Goal: Task Accomplishment & Management: Use online tool/utility

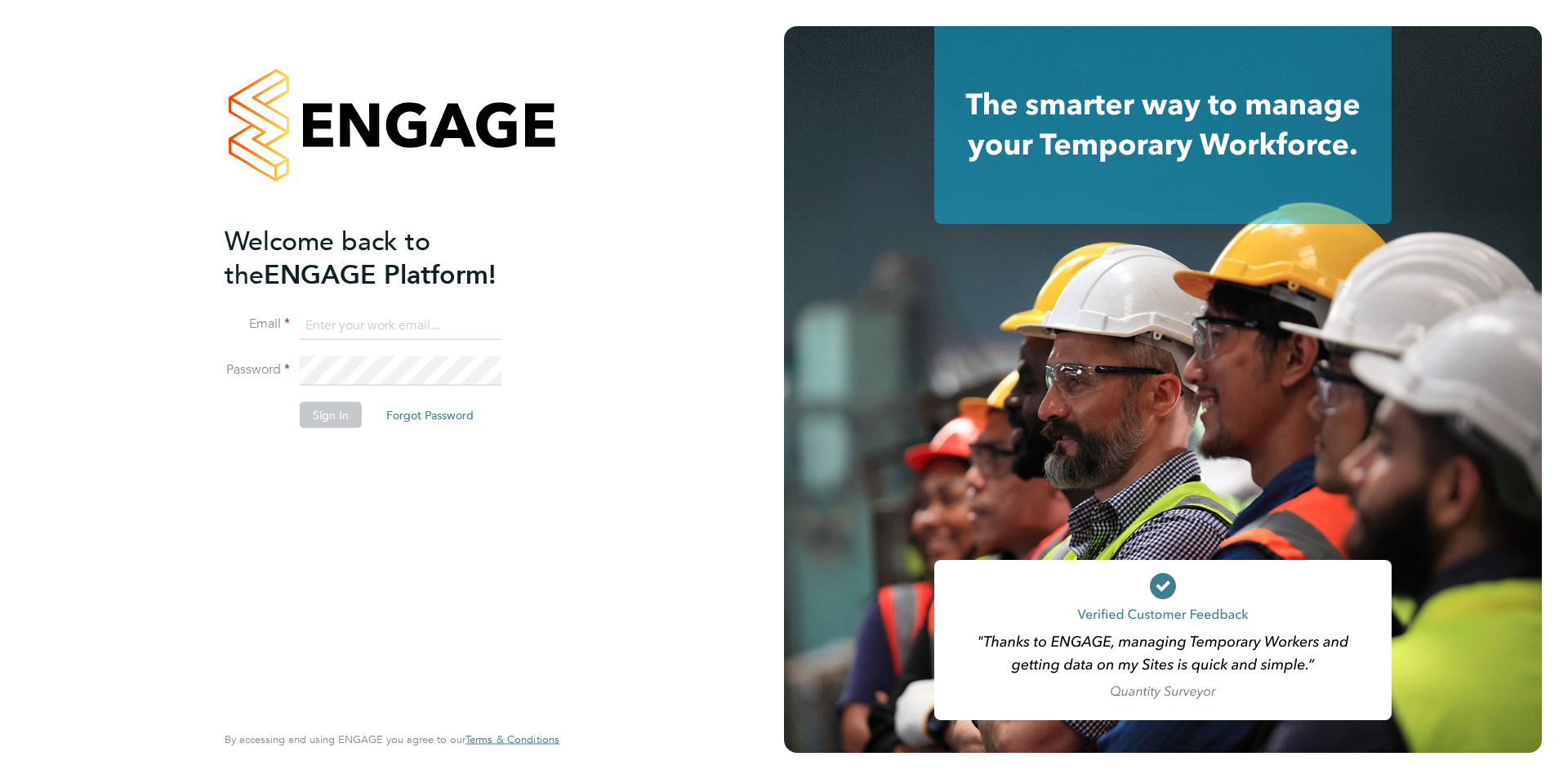
click at [417, 321] on input at bounding box center [400, 325] width 202 height 29
type input "[PERSON_NAME][EMAIL_ADDRESS][PERSON_NAME][DOMAIN_NAME]"
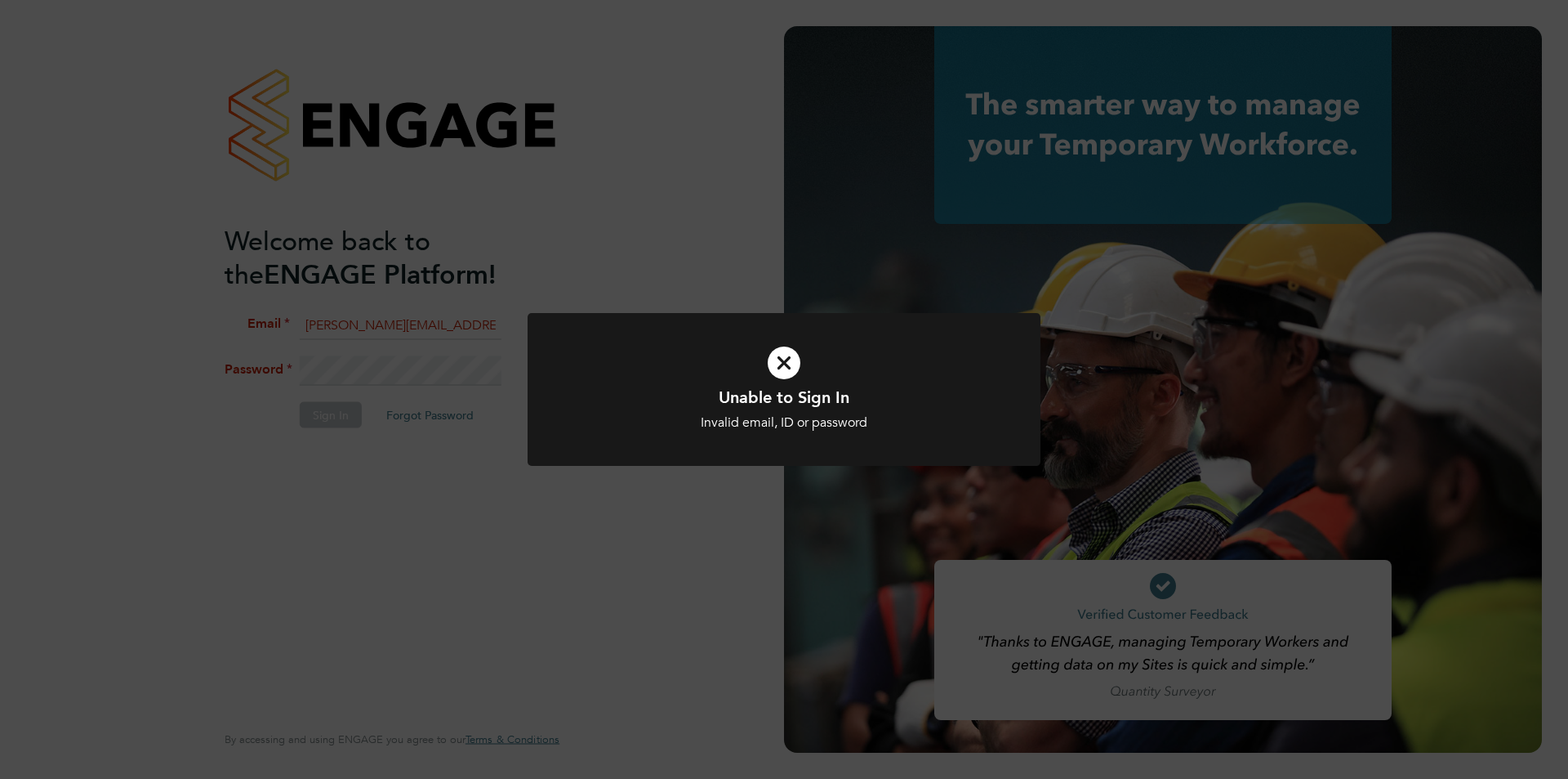
click at [403, 370] on div "Unable to Sign In Invalid email, ID or password Cancel Okay" at bounding box center [784, 389] width 1568 height 779
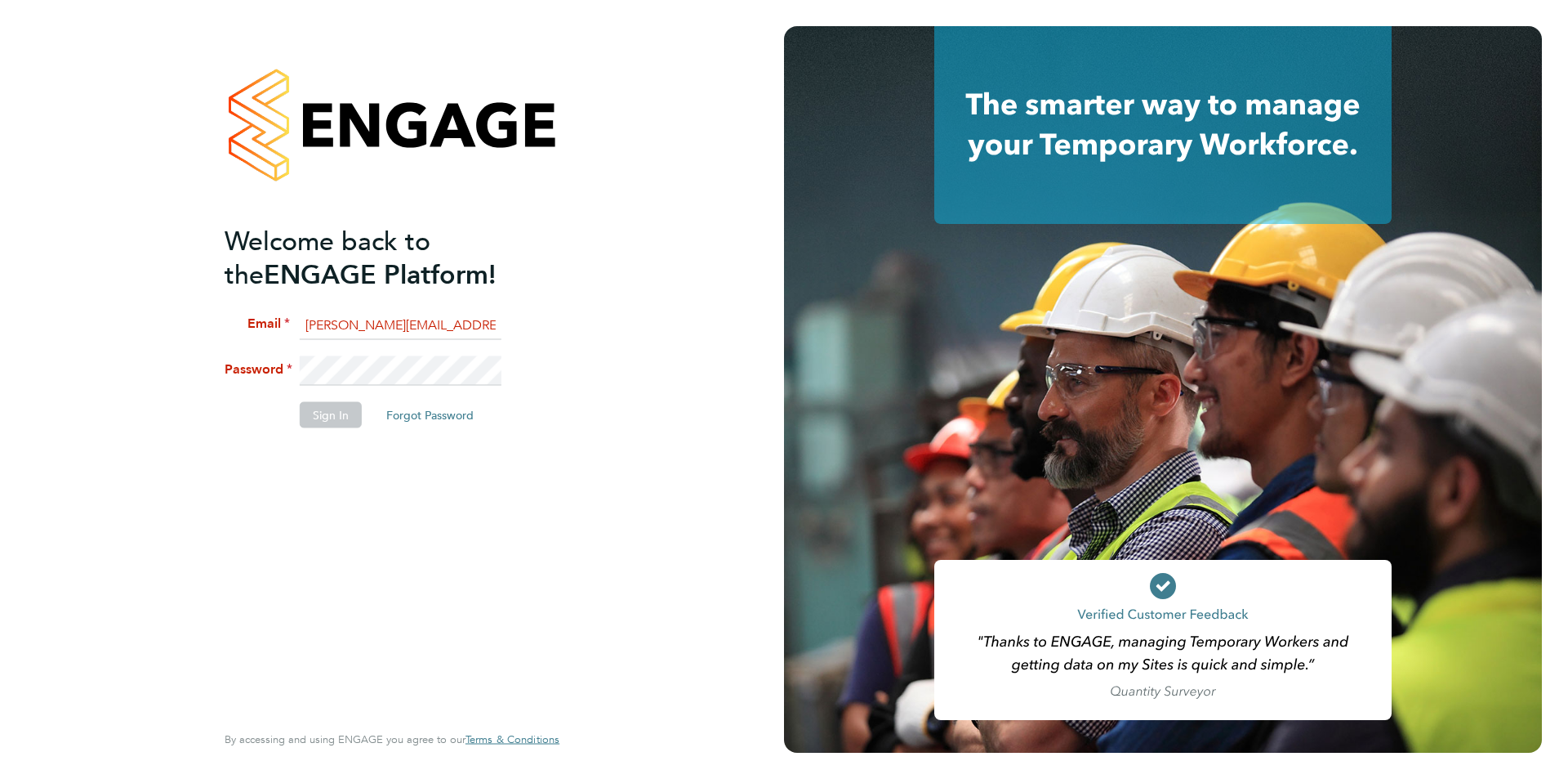
click at [287, 372] on li "Password" at bounding box center [384, 379] width 318 height 46
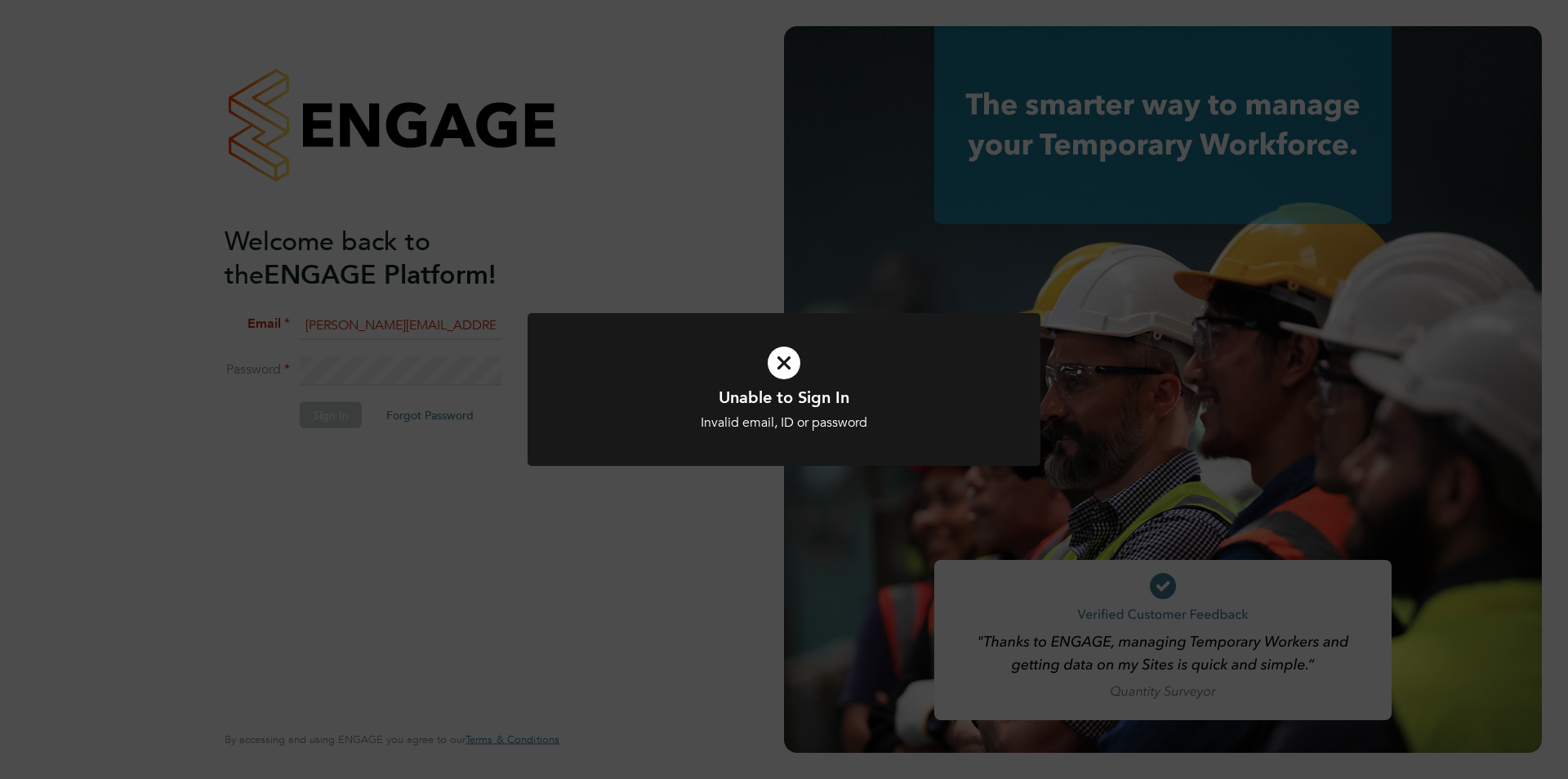
click at [444, 366] on div "Unable to Sign In Invalid email, ID or password Cancel Okay" at bounding box center [784, 389] width 1568 height 779
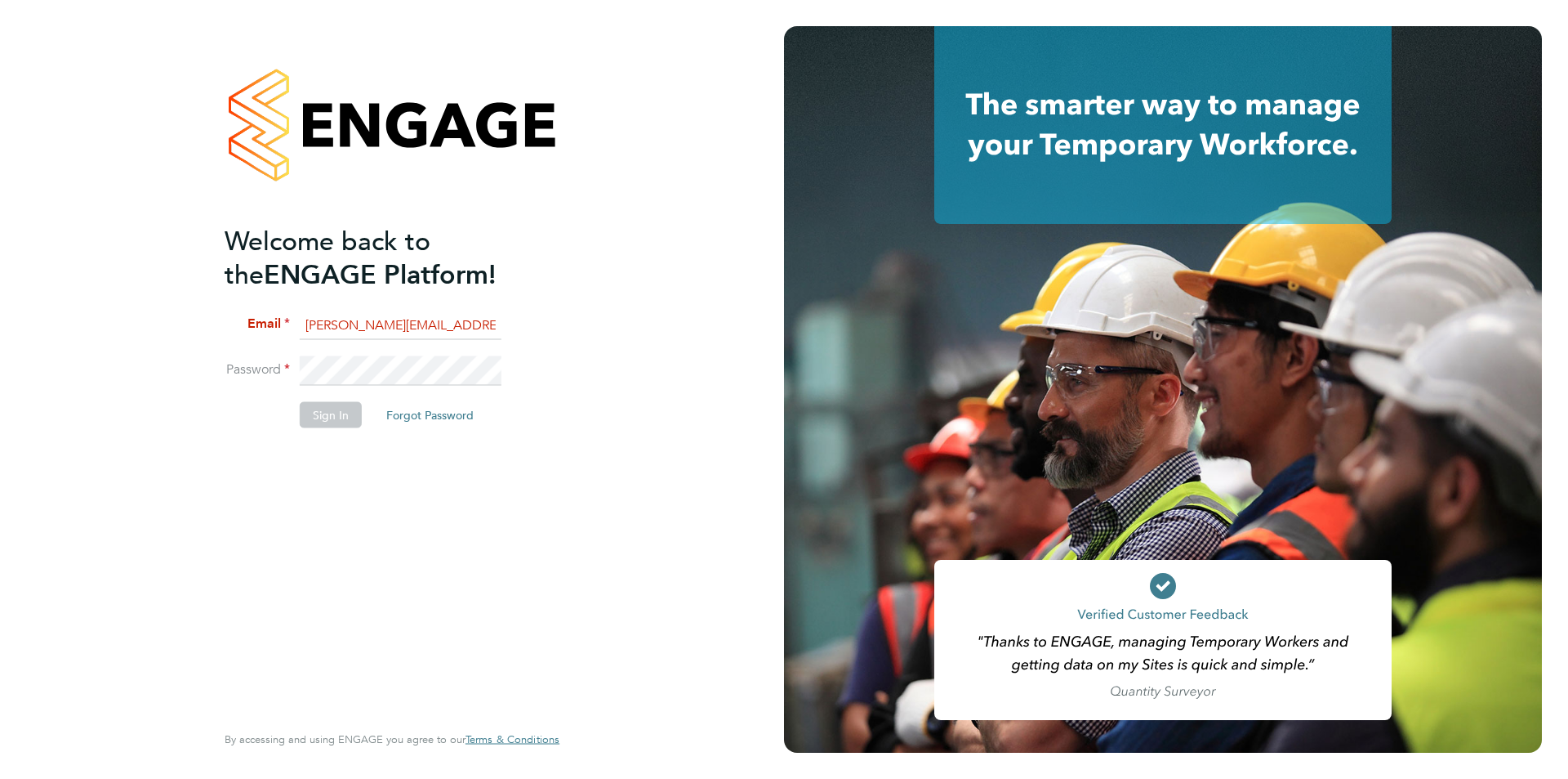
click at [289, 363] on li "Password" at bounding box center [384, 379] width 318 height 46
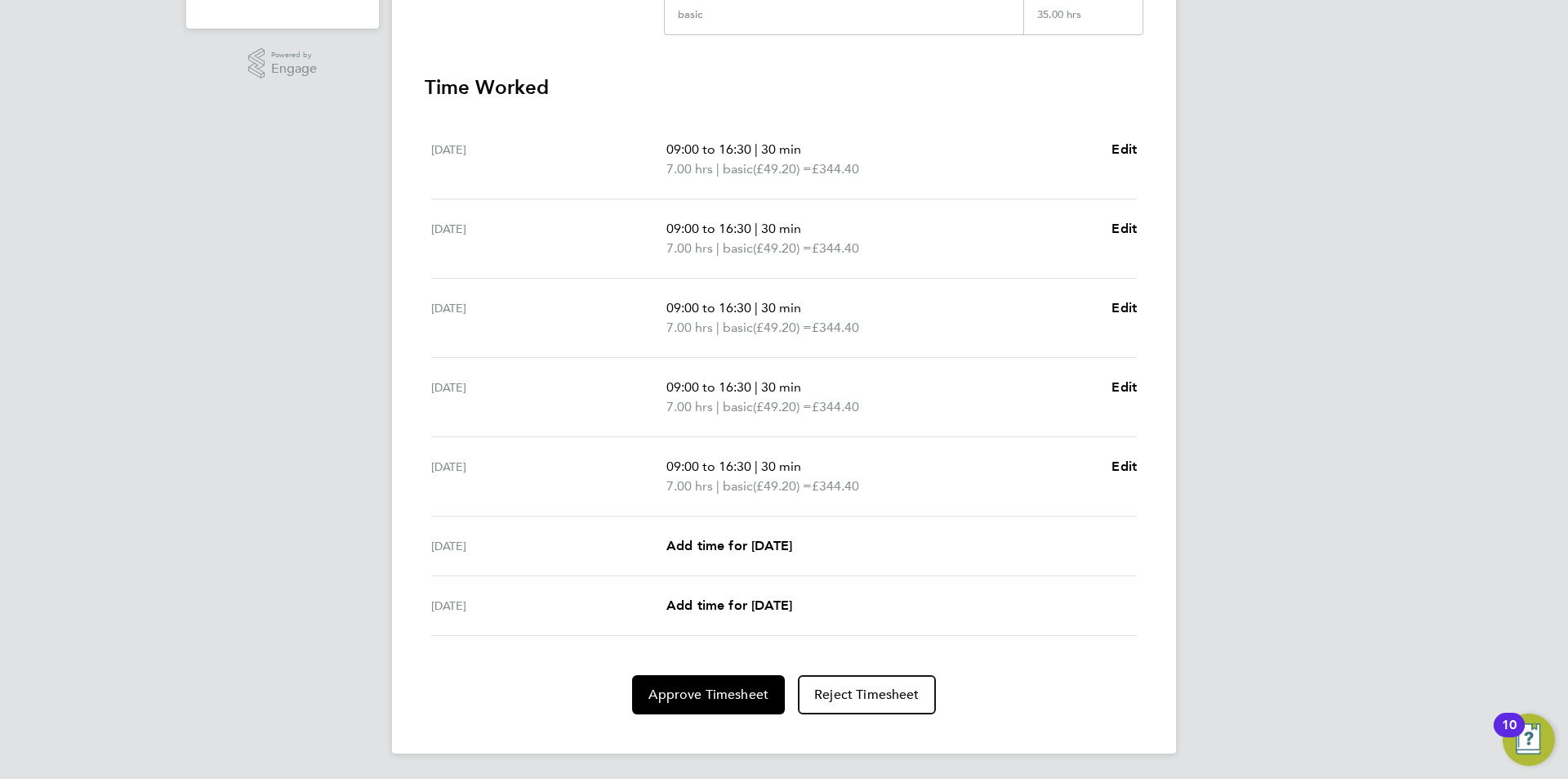
scroll to position [416, 0]
click at [691, 699] on span "Approve Timesheet" at bounding box center [708, 693] width 120 height 17
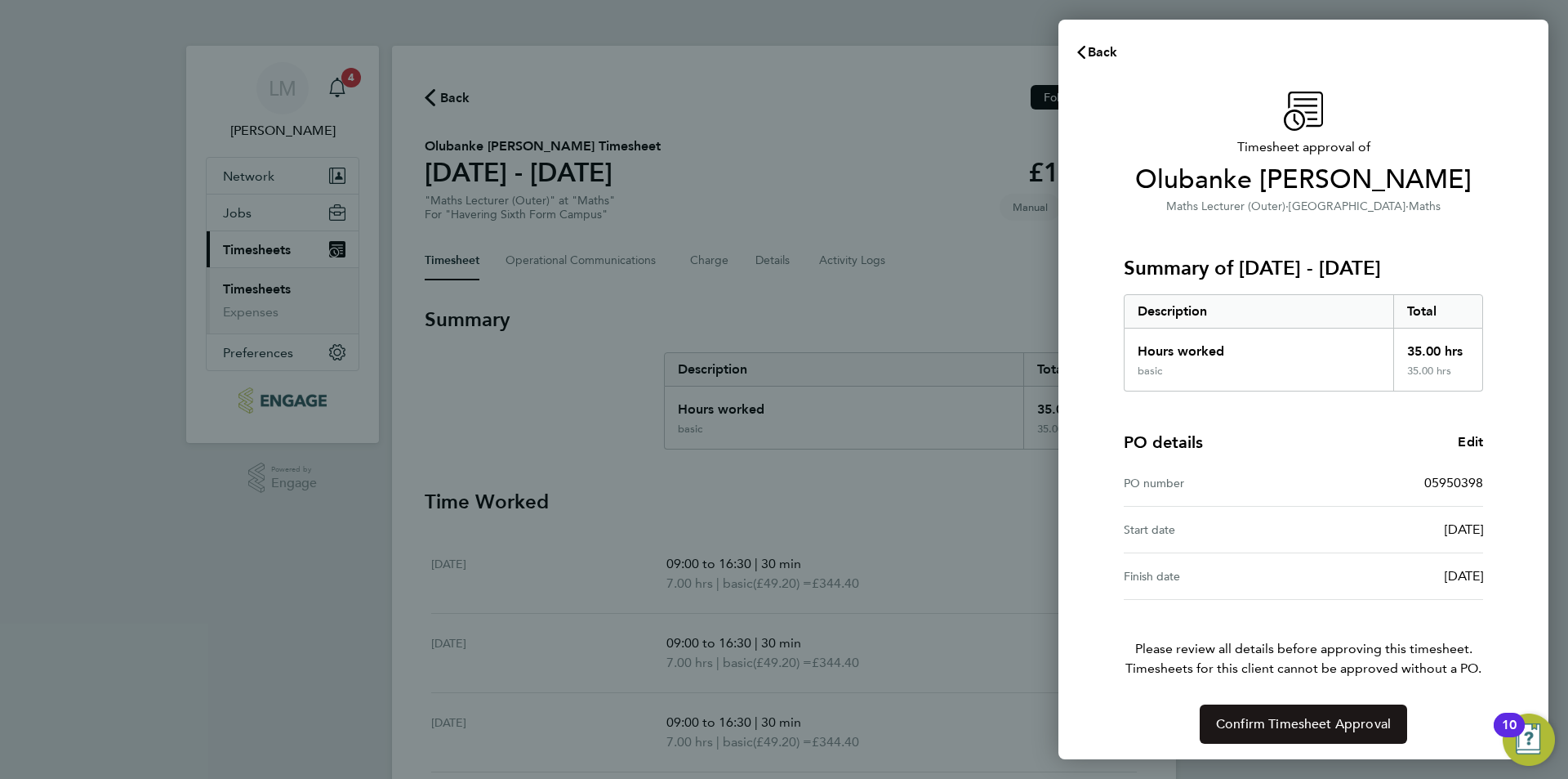
click at [1295, 715] on button "Confirm Timesheet Approval" at bounding box center [1303, 723] width 207 height 39
